Goal: Use online tool/utility: Utilize a website feature to perform a specific function

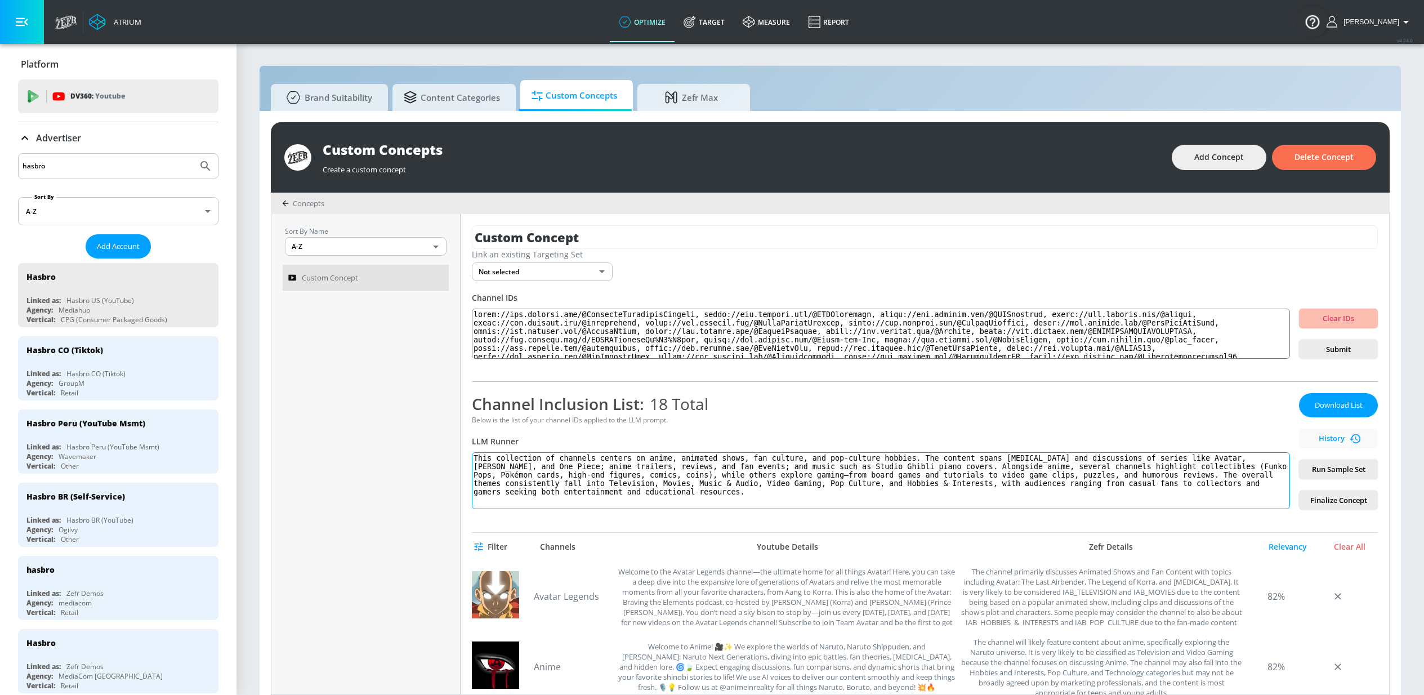
scroll to position [11, 0]
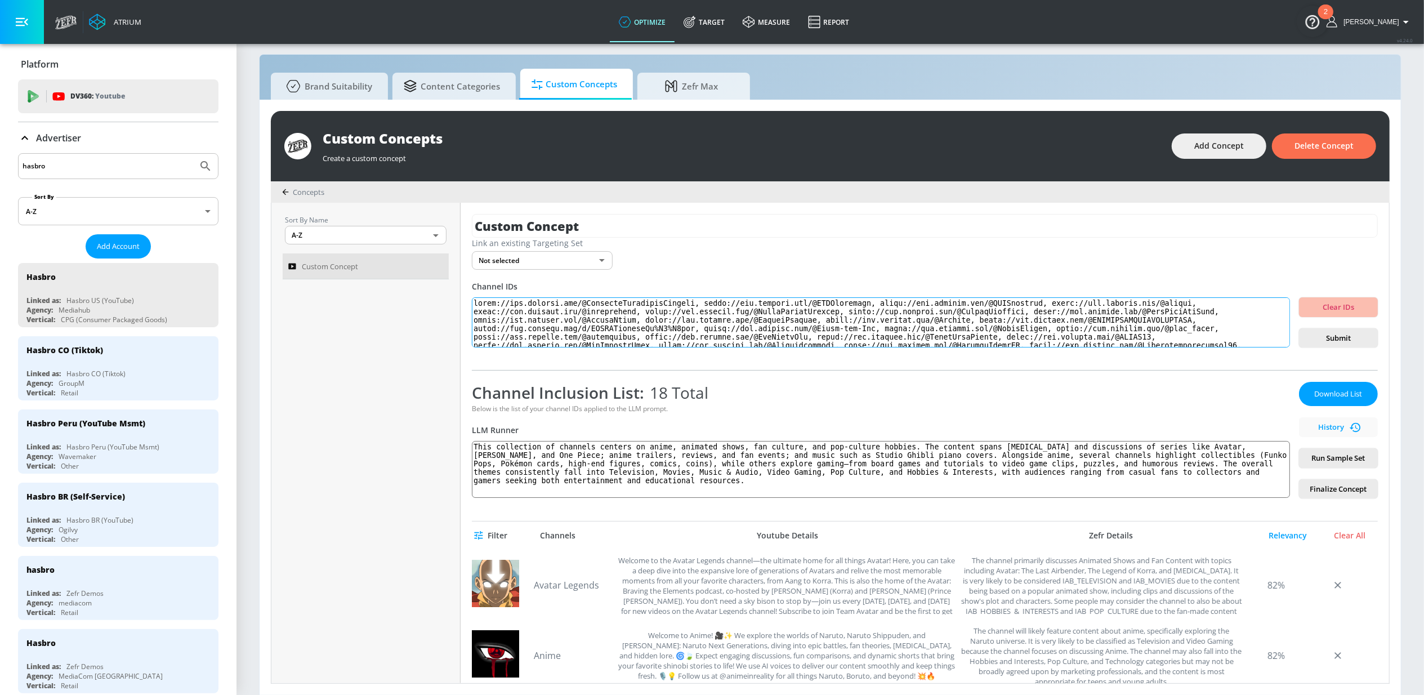
click at [746, 315] on textarea at bounding box center [881, 322] width 818 height 51
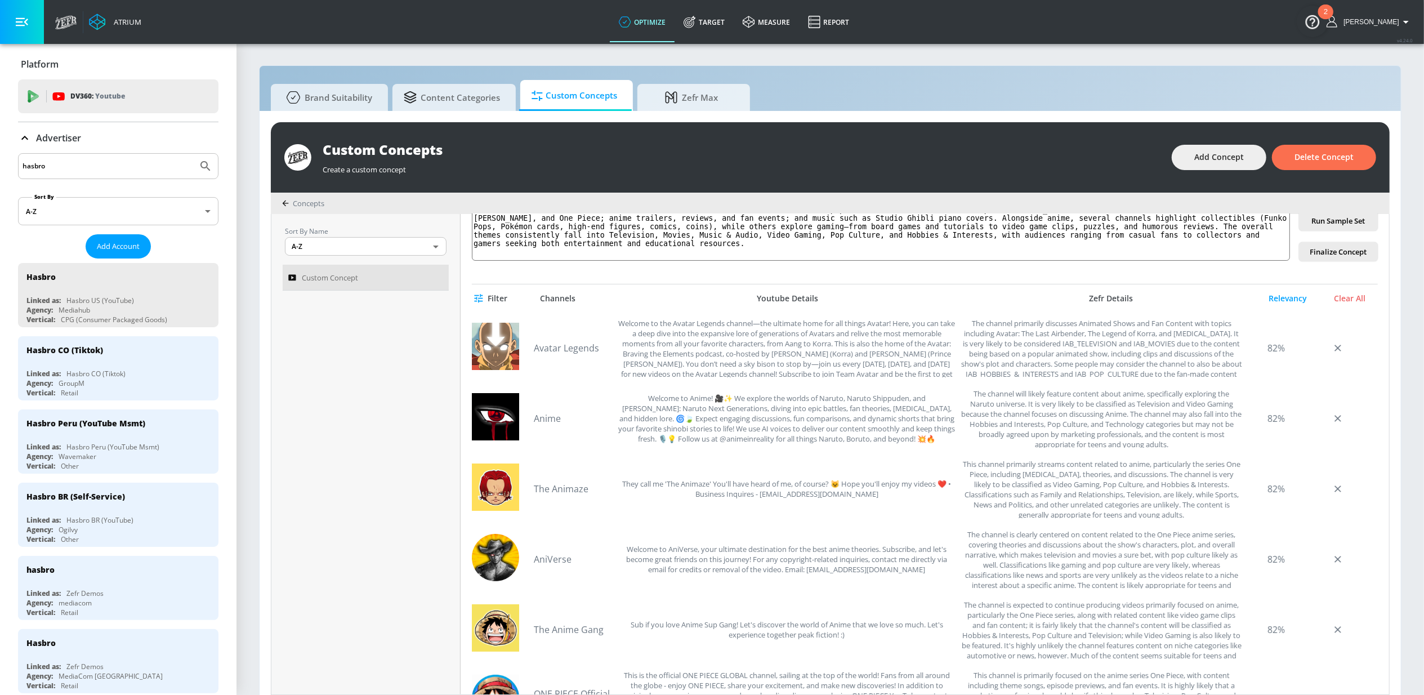
scroll to position [0, 0]
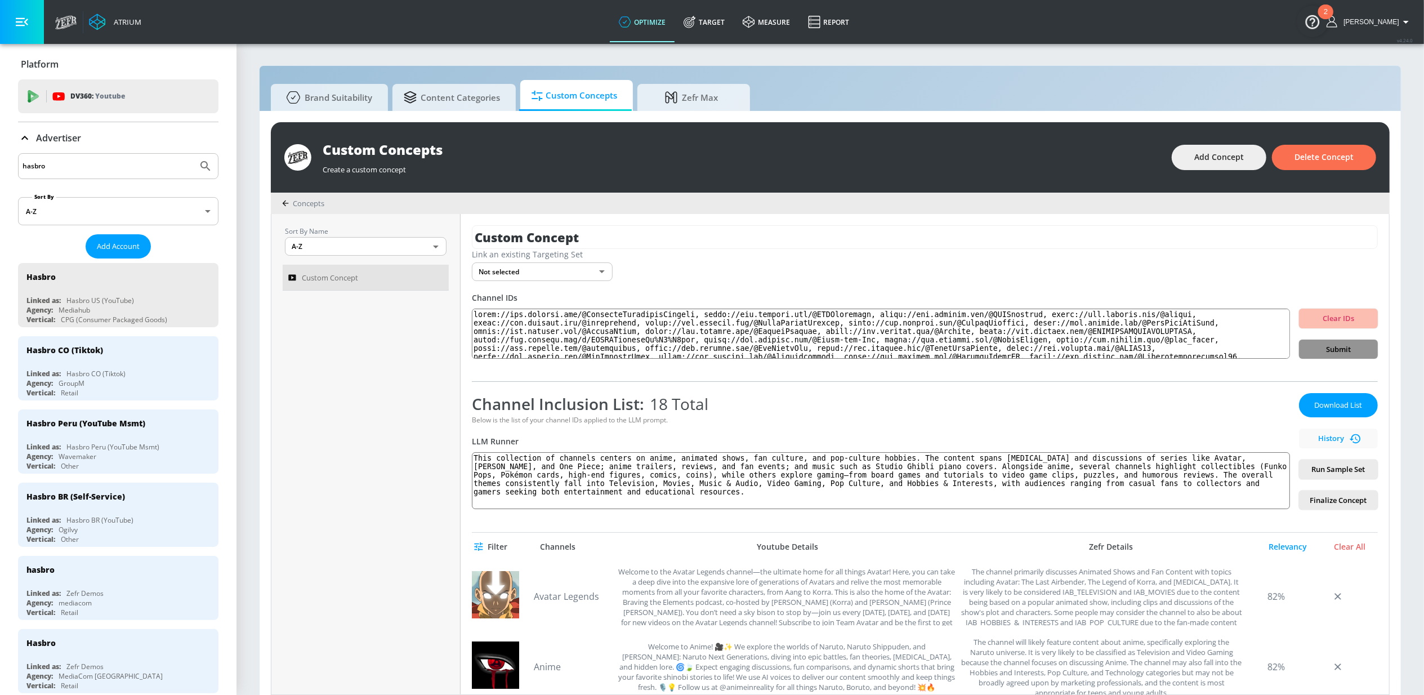
click at [1311, 348] on span "Submit" at bounding box center [1338, 349] width 61 height 13
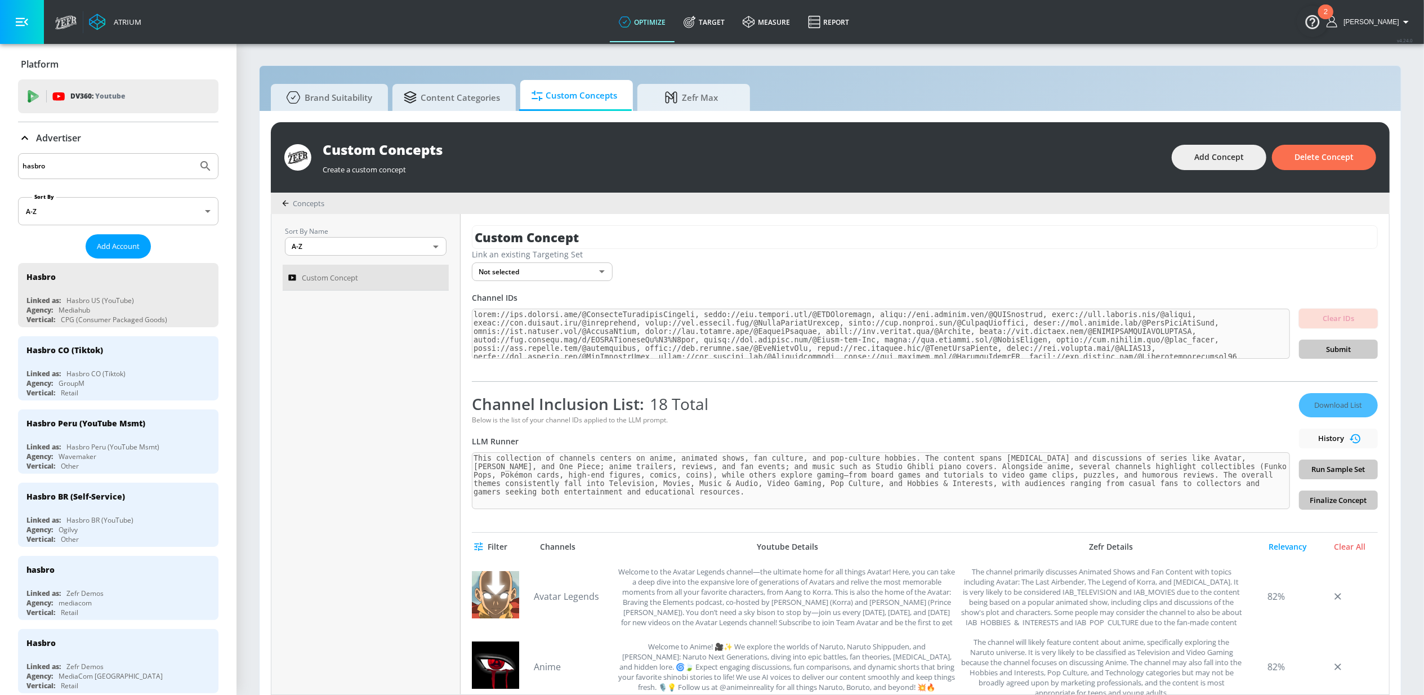
click at [1241, 436] on div "LLM Runner" at bounding box center [881, 441] width 818 height 11
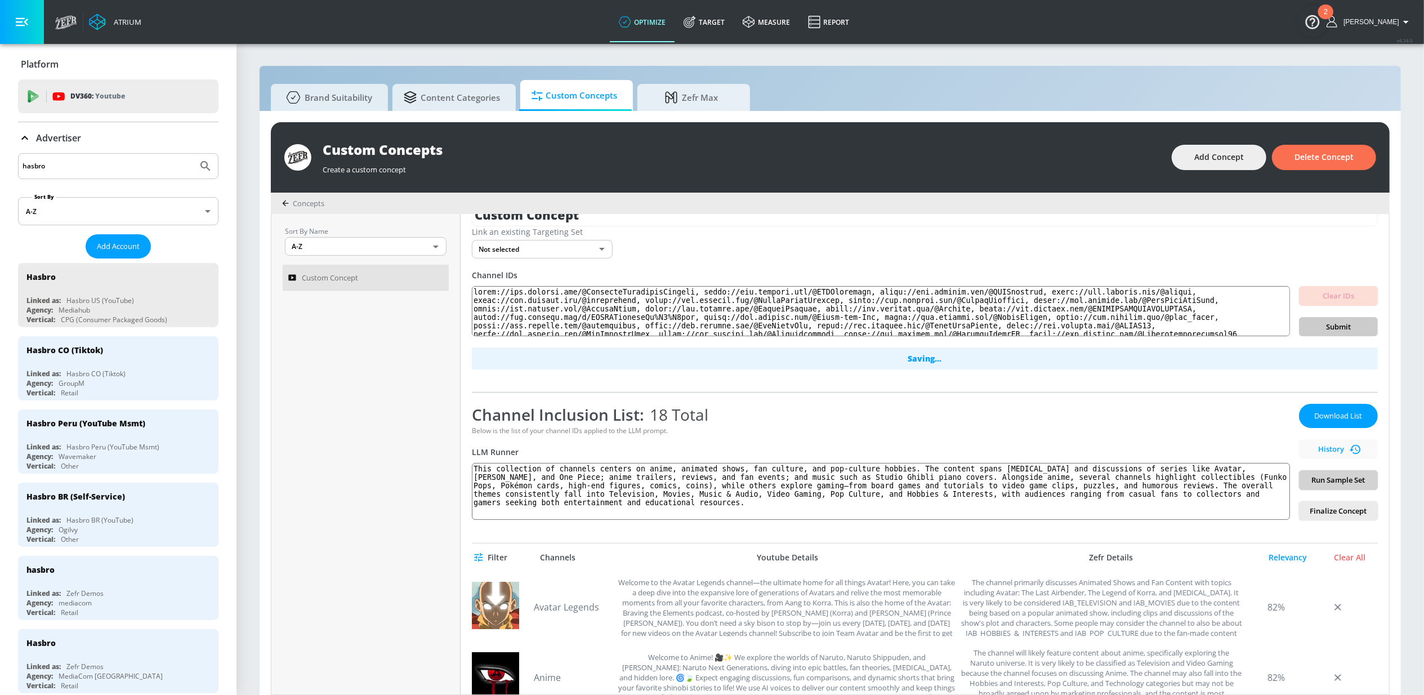
scroll to position [30, 0]
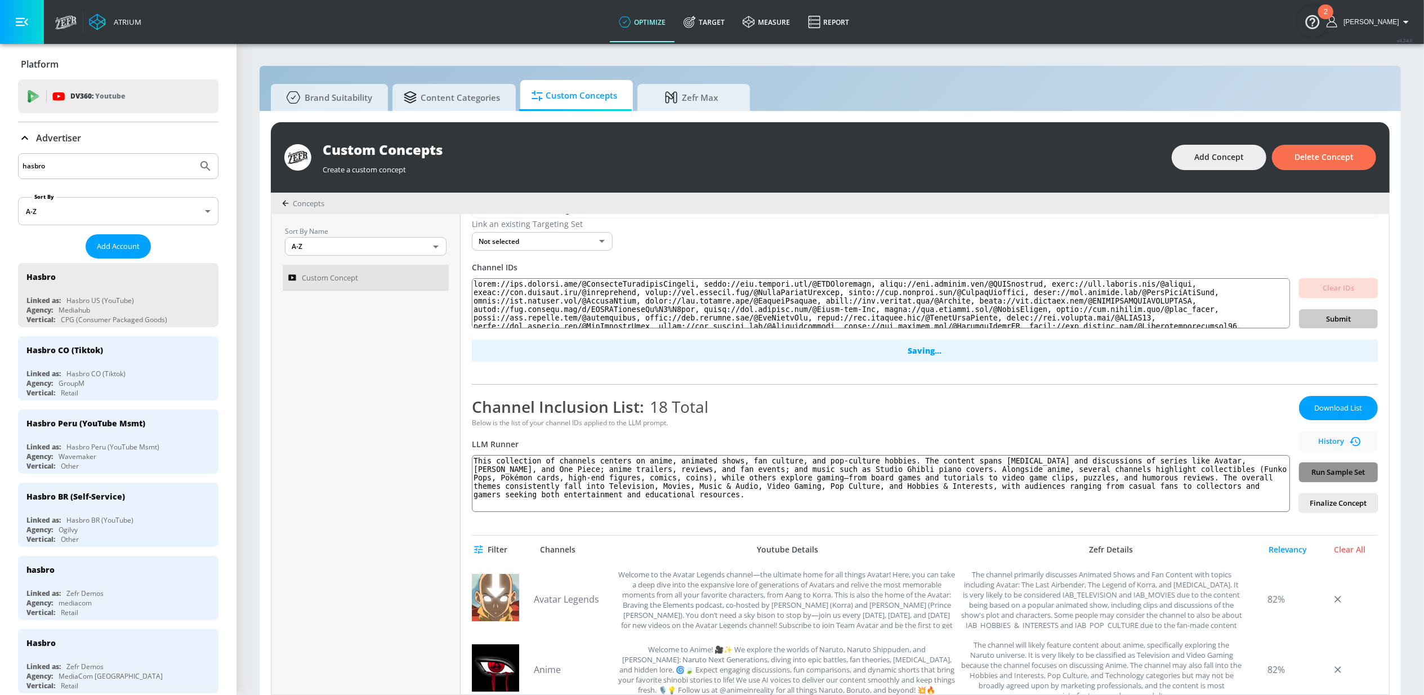
click at [1308, 470] on span "Run Sample Set" at bounding box center [1338, 472] width 61 height 13
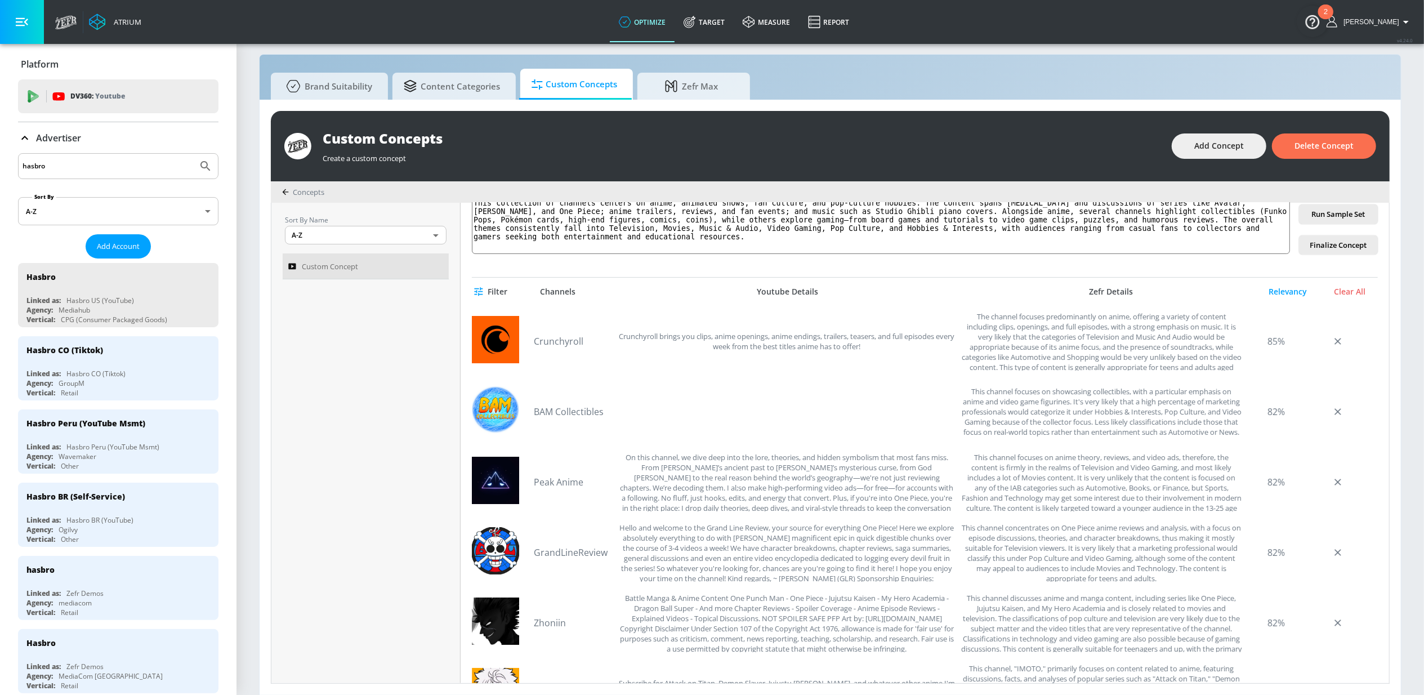
scroll to position [0, 0]
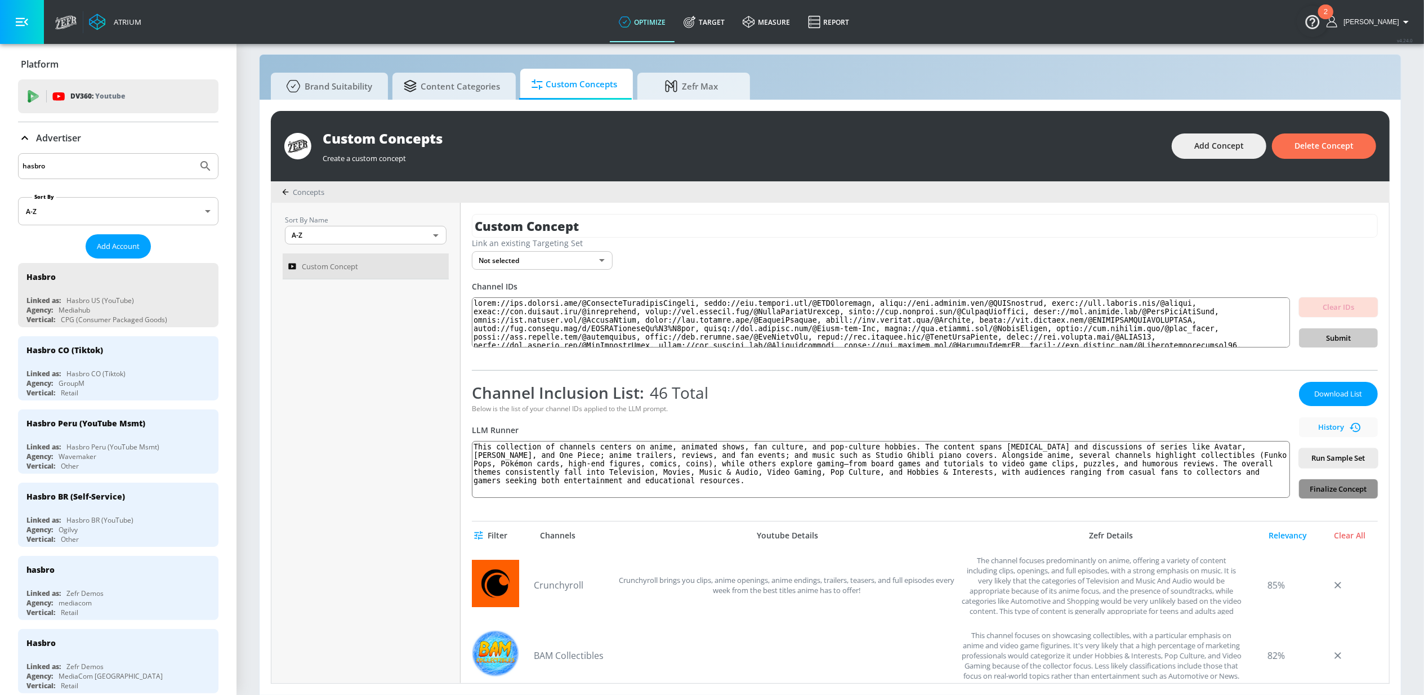
click at [1321, 486] on span "Finalize Concept" at bounding box center [1338, 489] width 61 height 13
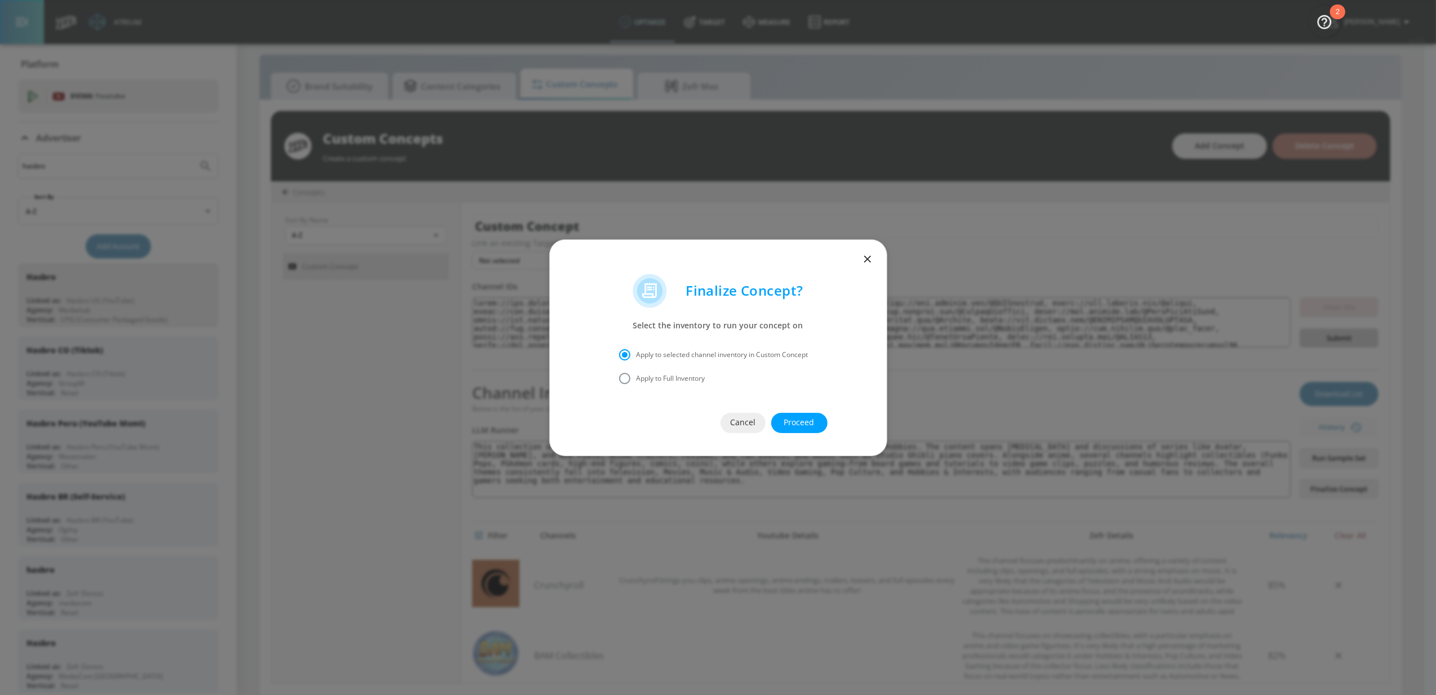
click at [623, 380] on input "Apply to Full Inventory" at bounding box center [625, 379] width 24 height 24
radio input "true"
click at [816, 418] on button "Proceed" at bounding box center [799, 423] width 56 height 20
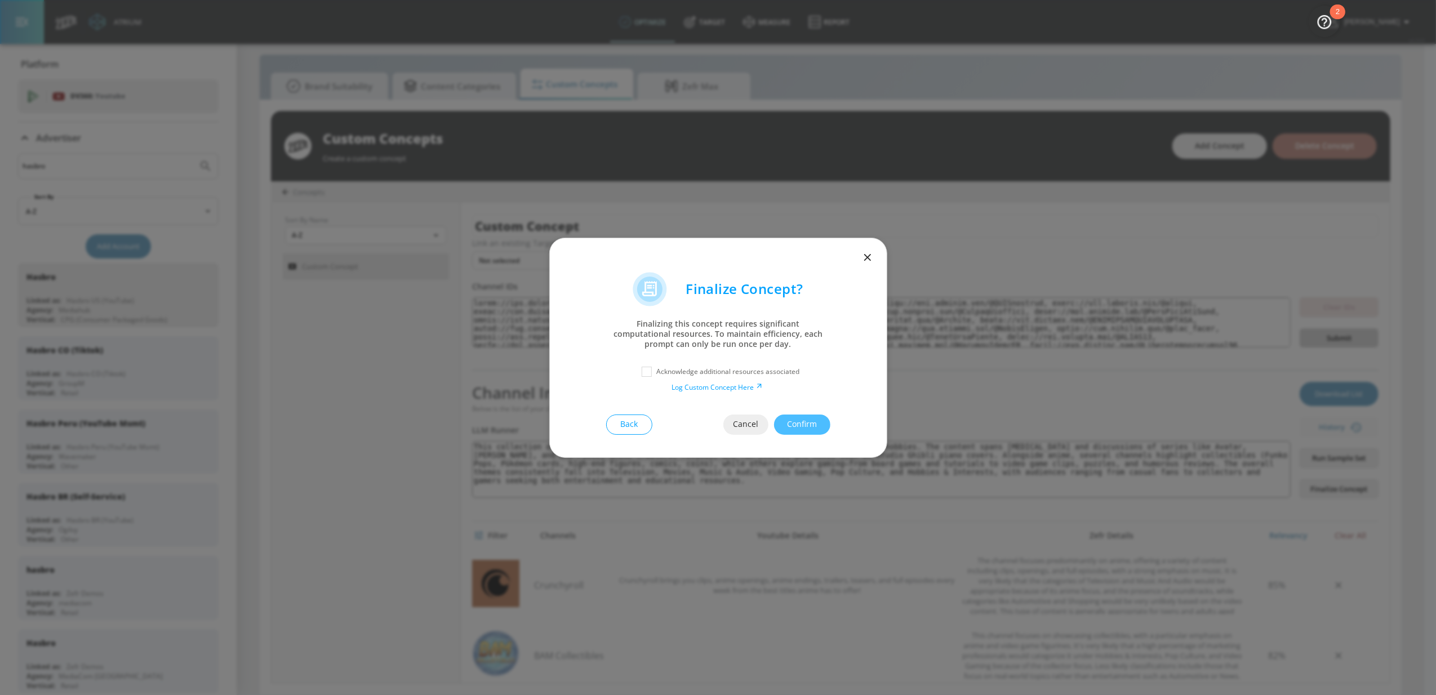
click at [629, 425] on span "Back" at bounding box center [629, 424] width 0 height 14
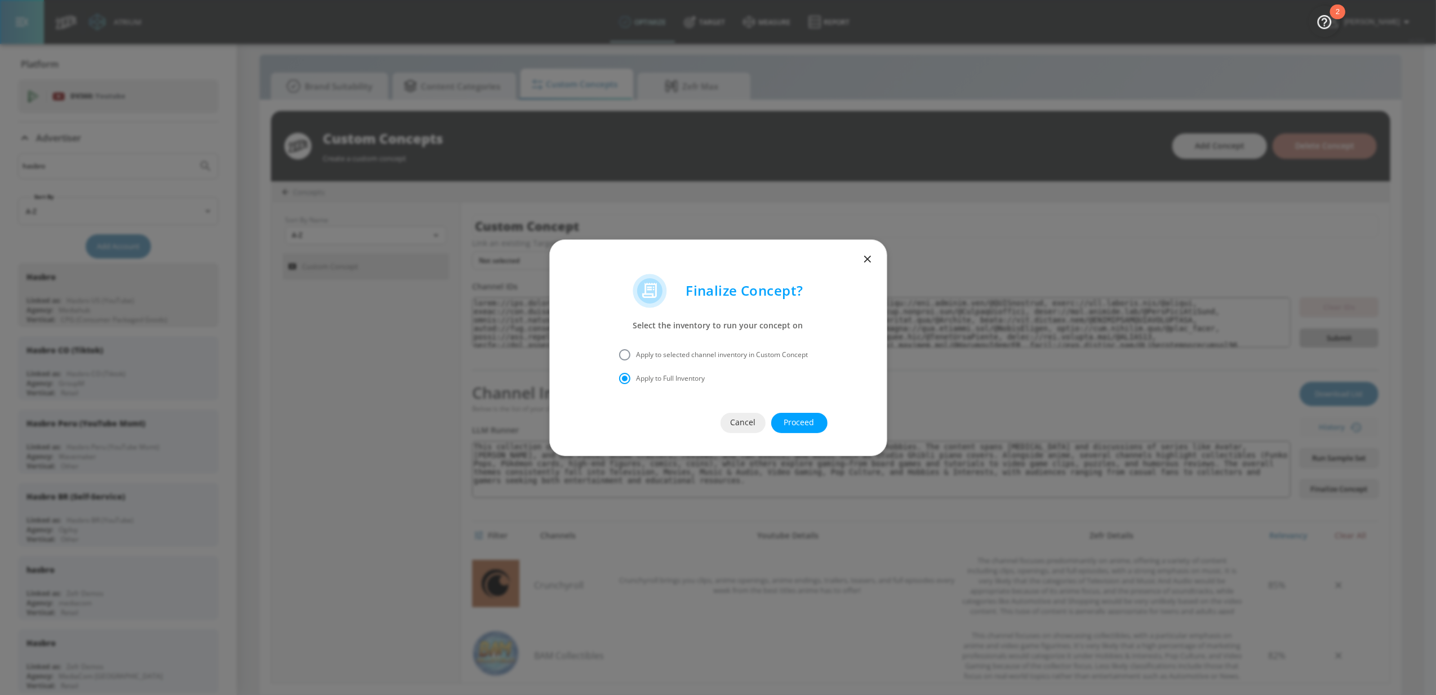
click at [866, 259] on icon "button" at bounding box center [866, 258] width 7 height 7
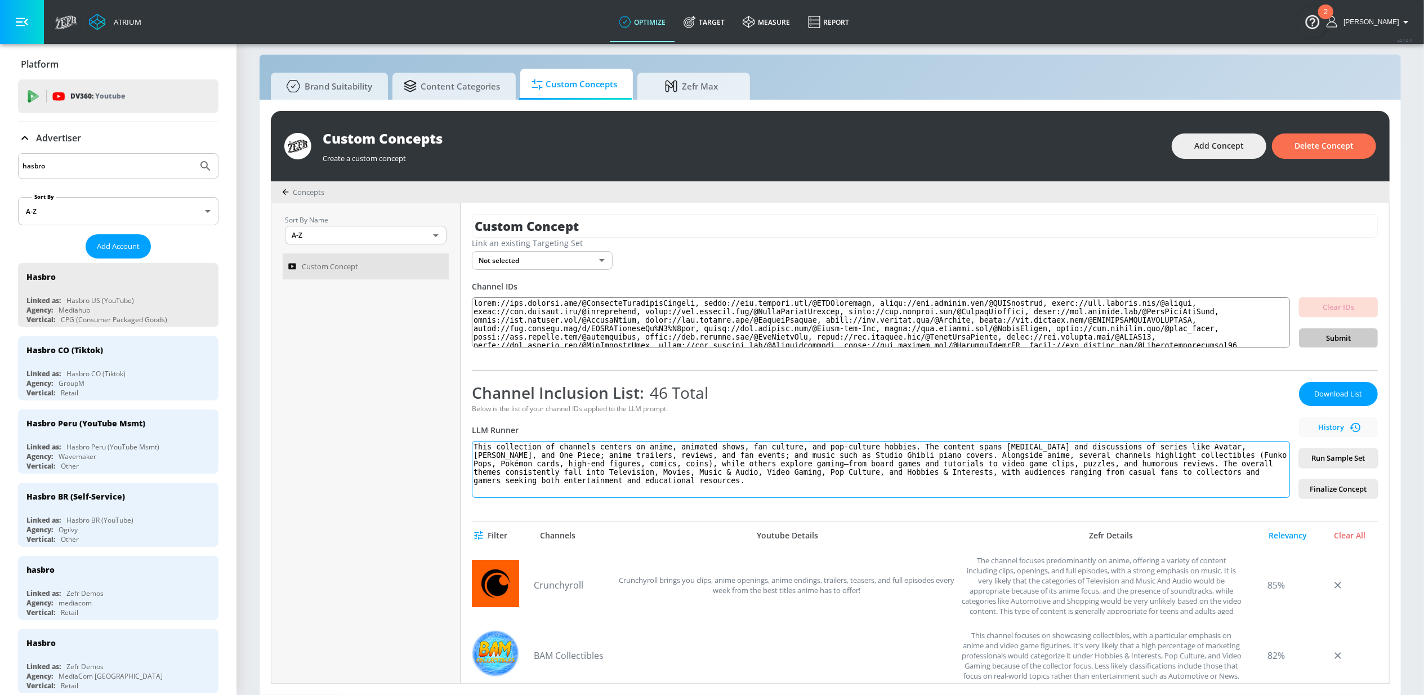
drag, startPoint x: 754, startPoint y: 482, endPoint x: 468, endPoint y: 440, distance: 289.0
click at [468, 440] on div "Custom Concept Link an existing Targeting Set Not selected none ​ Channel IDs C…" at bounding box center [925, 443] width 929 height 480
